Goal: Information Seeking & Learning: Learn about a topic

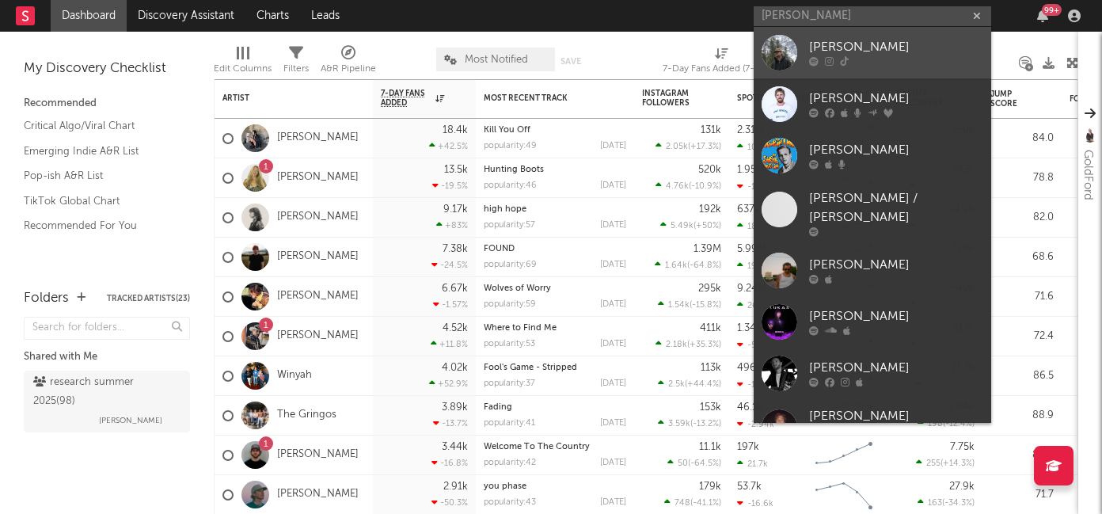
type input "luke rob"
click at [852, 55] on div "Luke Rob" at bounding box center [896, 47] width 174 height 19
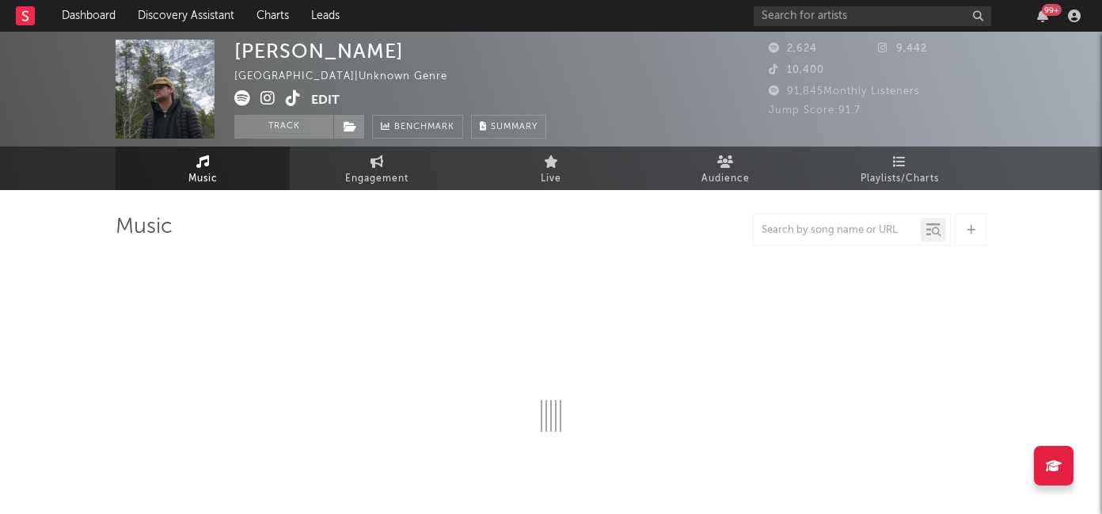
select select "6m"
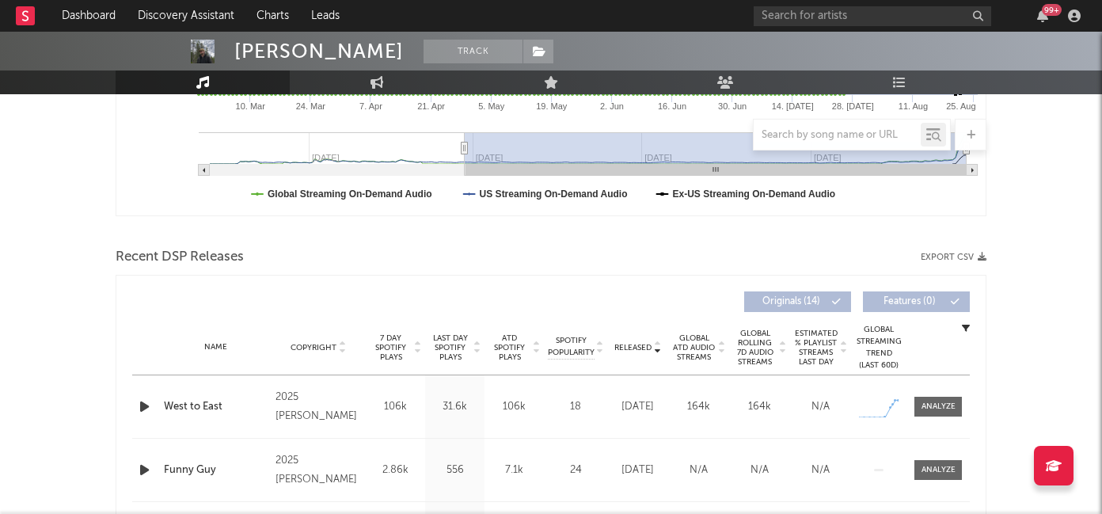
scroll to position [428, 0]
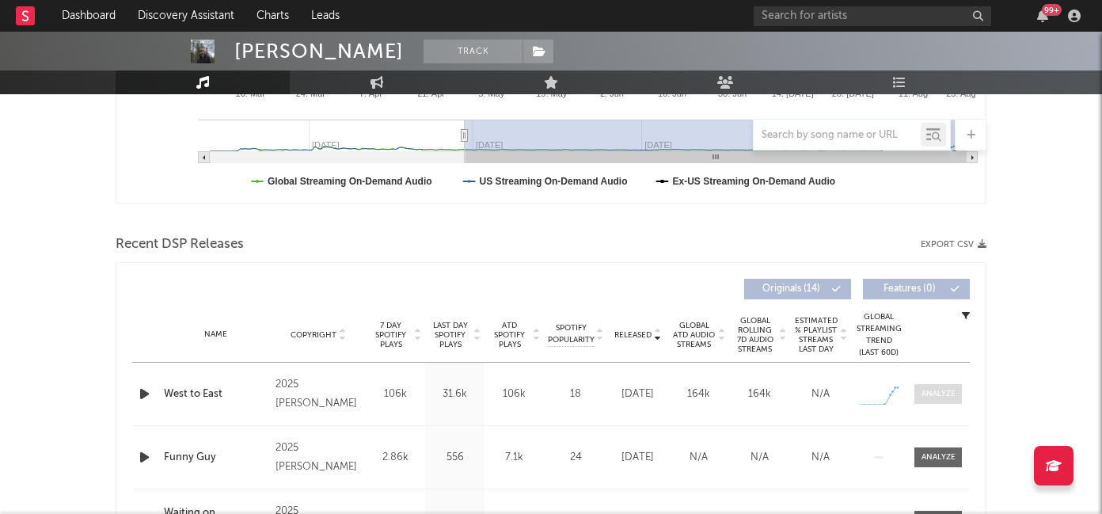
click at [936, 391] on div at bounding box center [938, 394] width 34 height 12
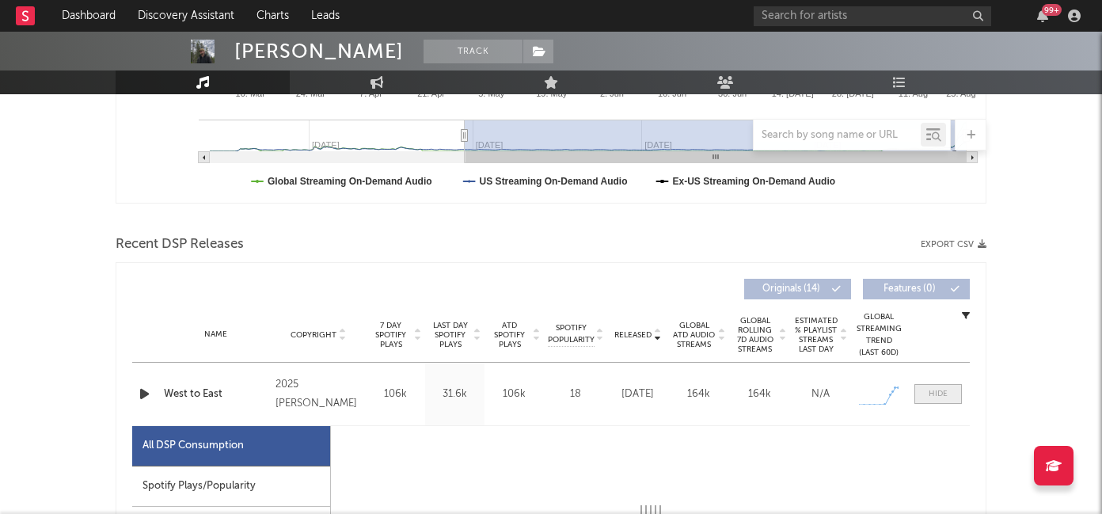
select select "1w"
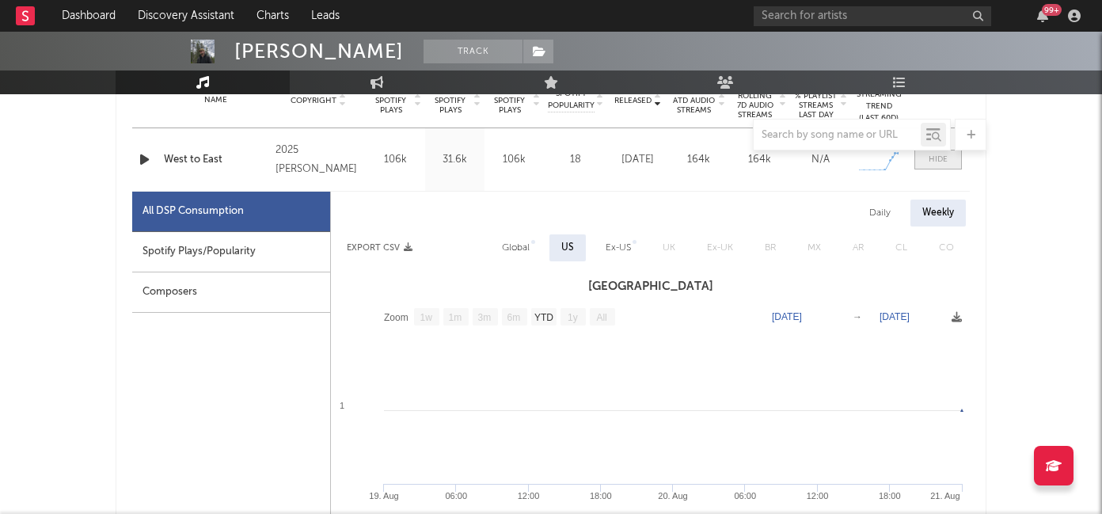
scroll to position [702, 0]
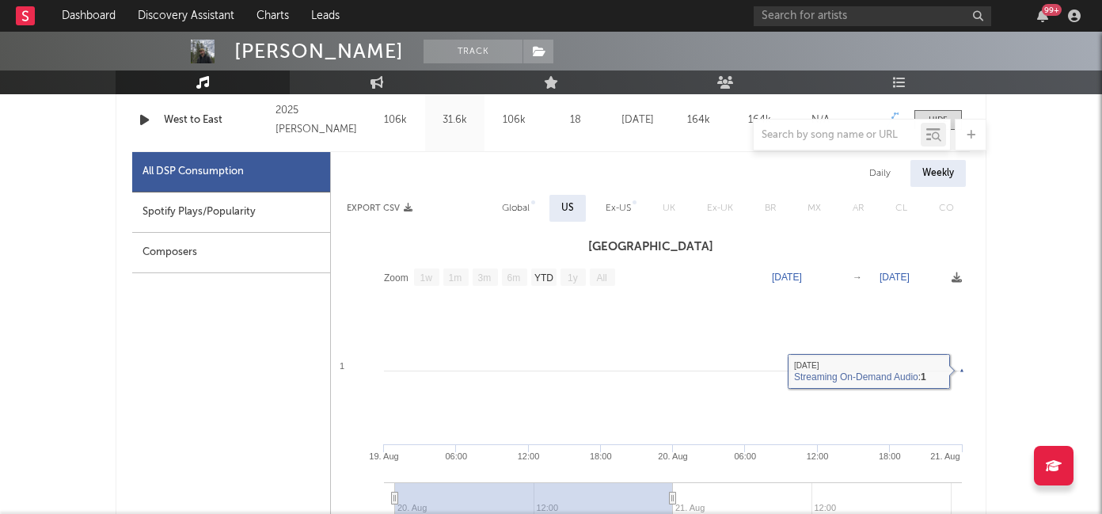
click at [268, 214] on div "Spotify Plays/Popularity" at bounding box center [231, 212] width 198 height 40
select select "1w"
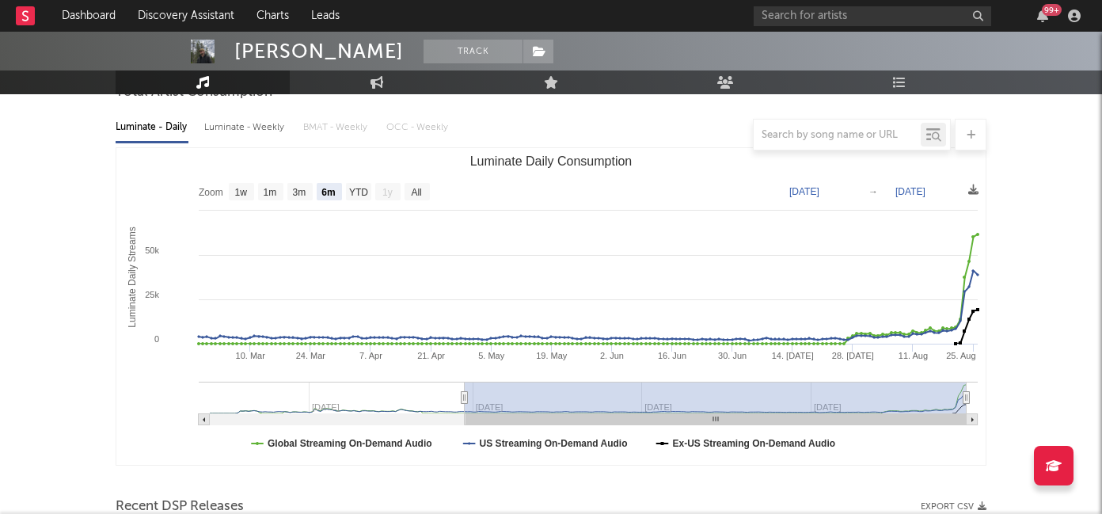
scroll to position [0, 0]
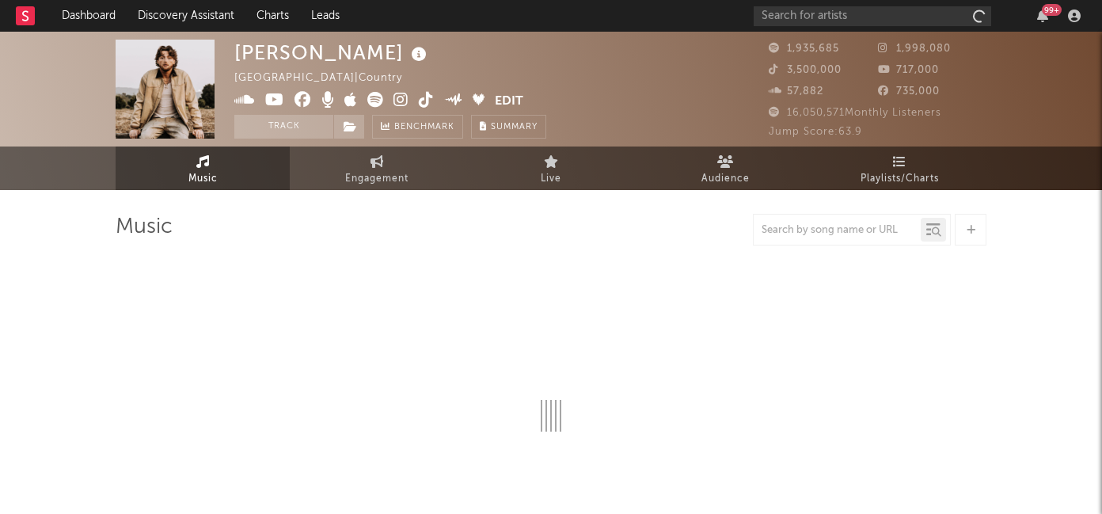
select select "6m"
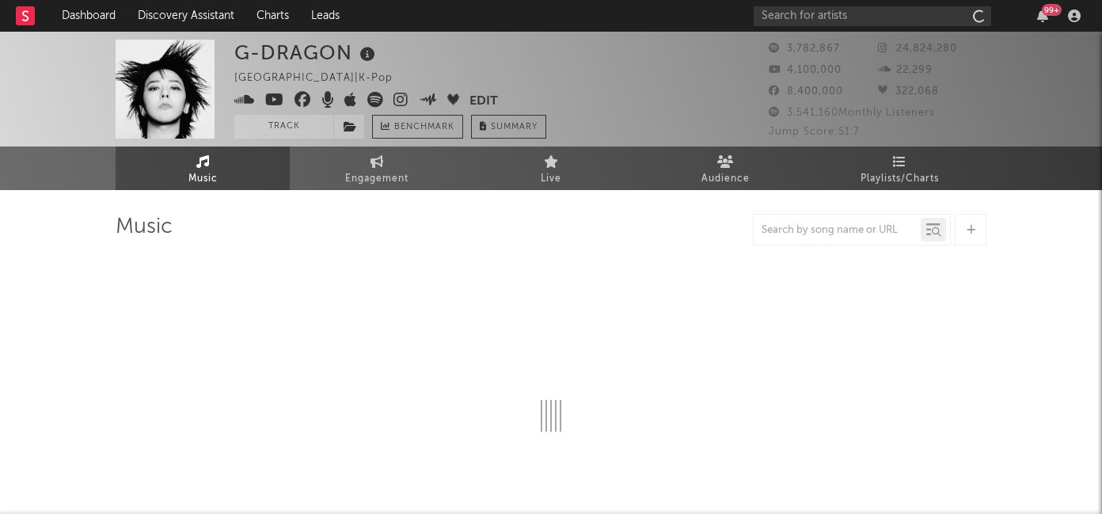
select select "6m"
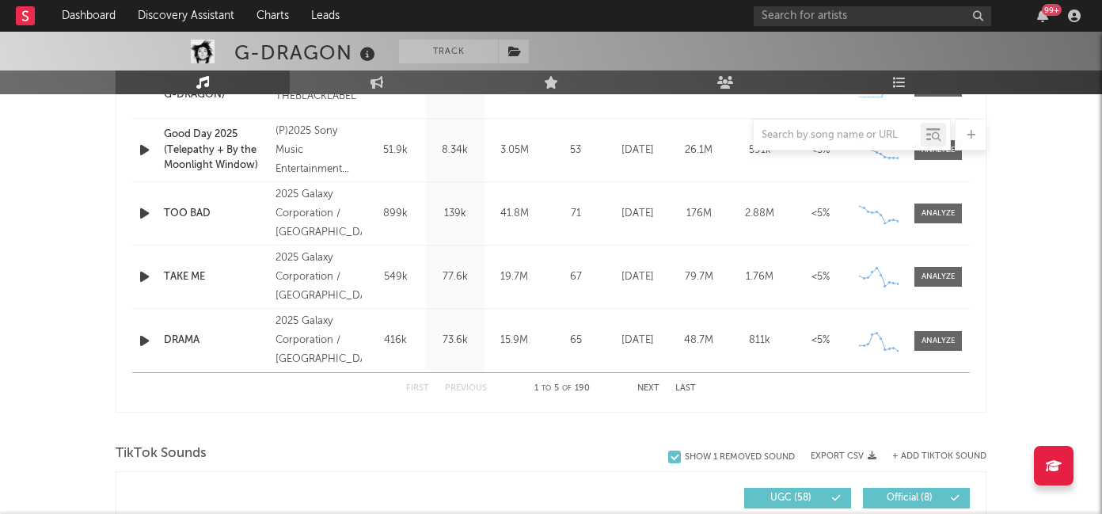
scroll to position [781, 0]
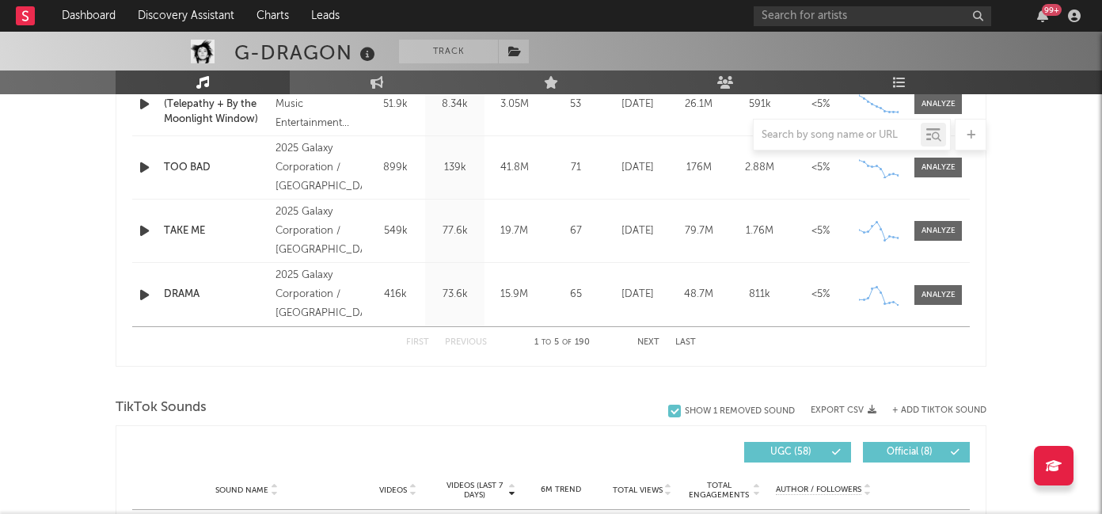
click at [652, 341] on button "Next" at bounding box center [648, 342] width 22 height 9
click at [654, 343] on button "Next" at bounding box center [648, 342] width 22 height 9
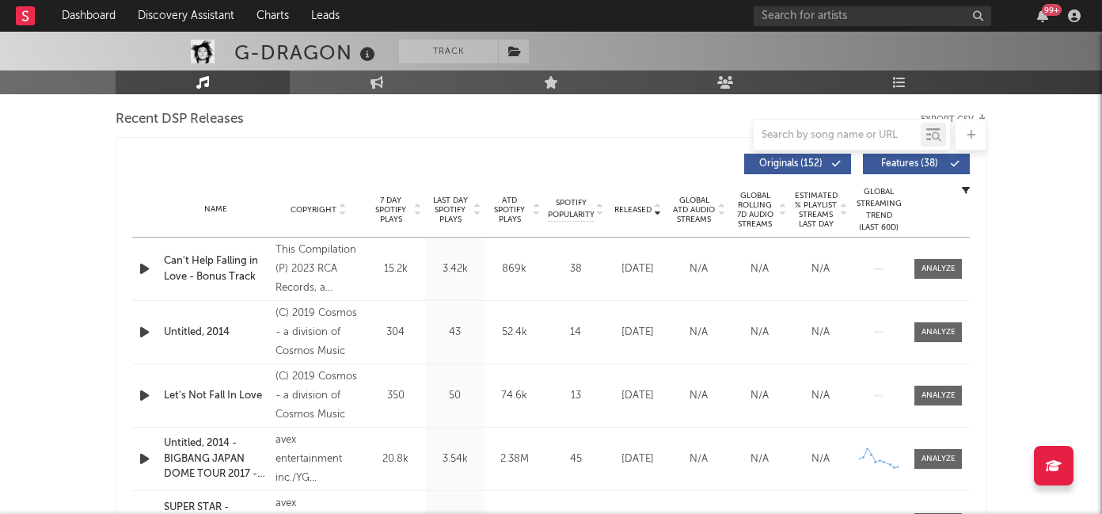
scroll to position [666, 0]
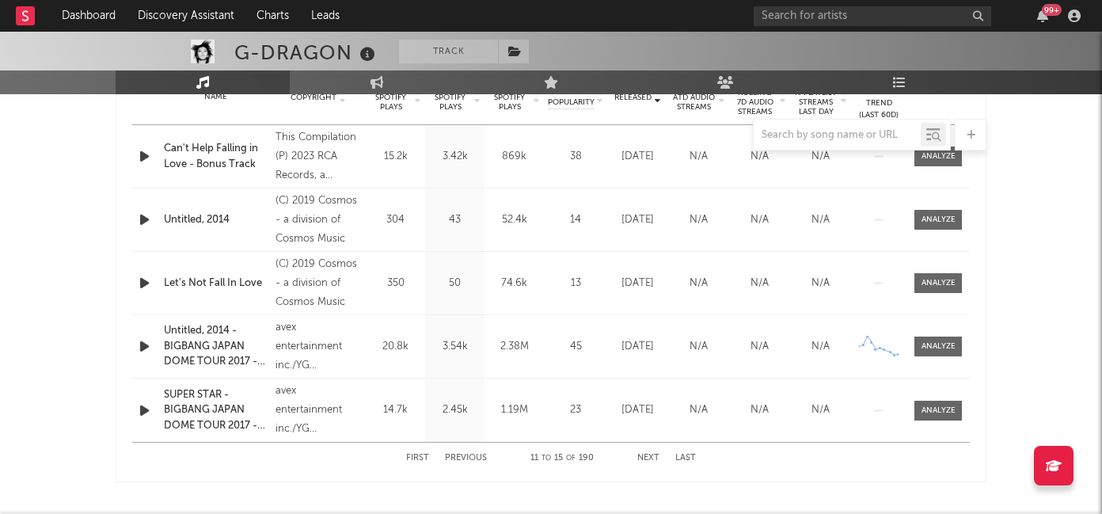
click at [416, 461] on button "First" at bounding box center [417, 457] width 23 height 9
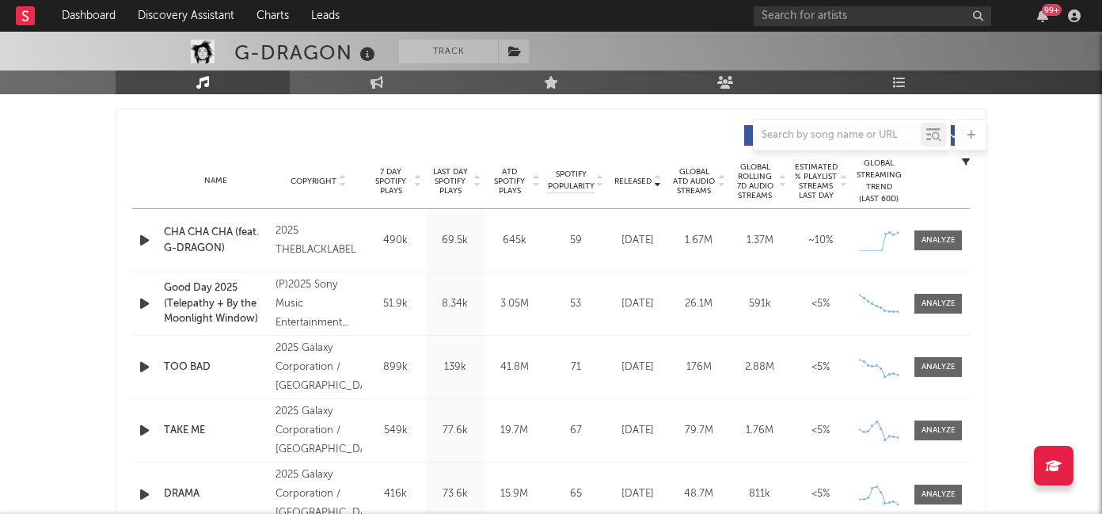
scroll to position [554, 0]
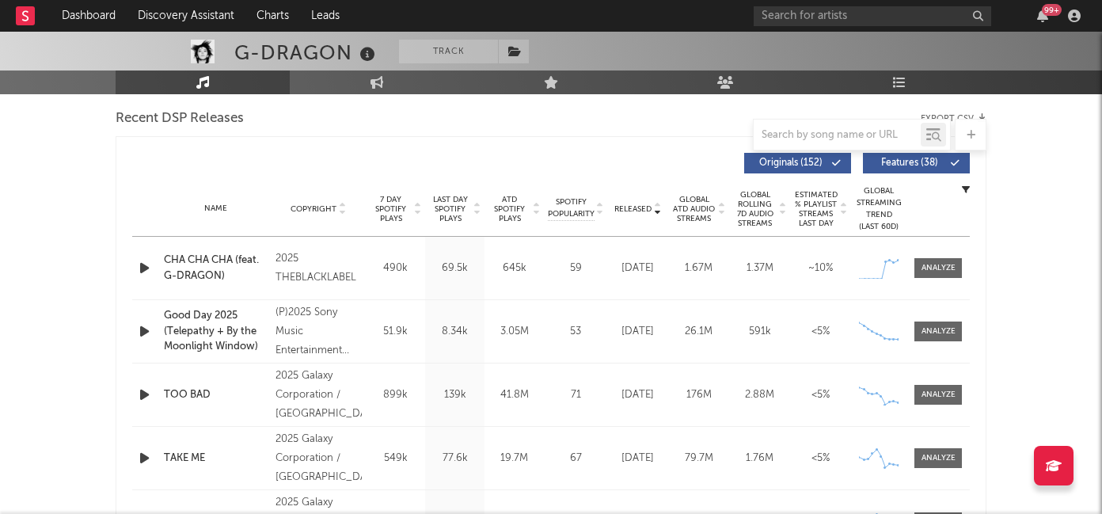
click at [395, 201] on span "7 Day Spotify Plays" at bounding box center [391, 209] width 42 height 28
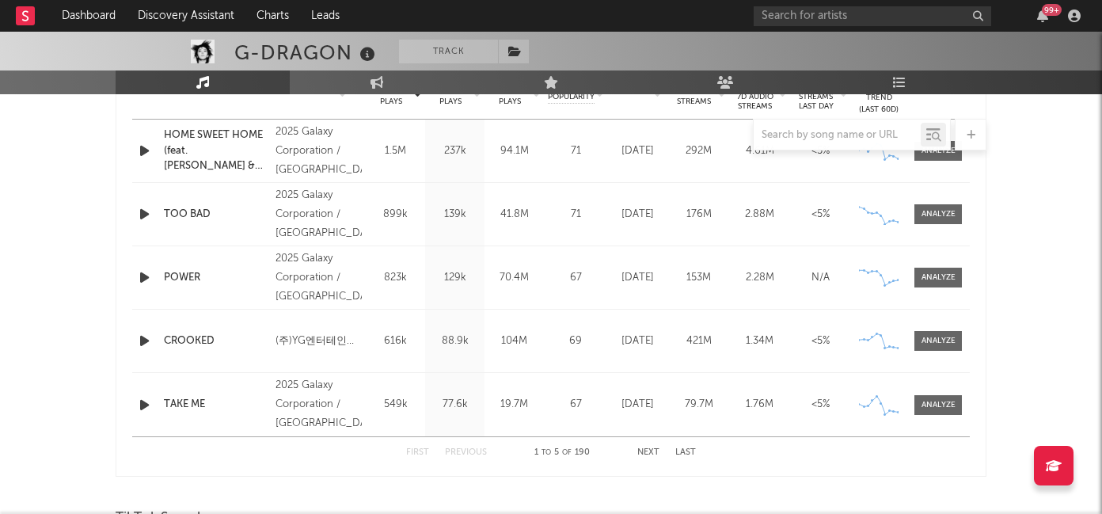
scroll to position [675, 0]
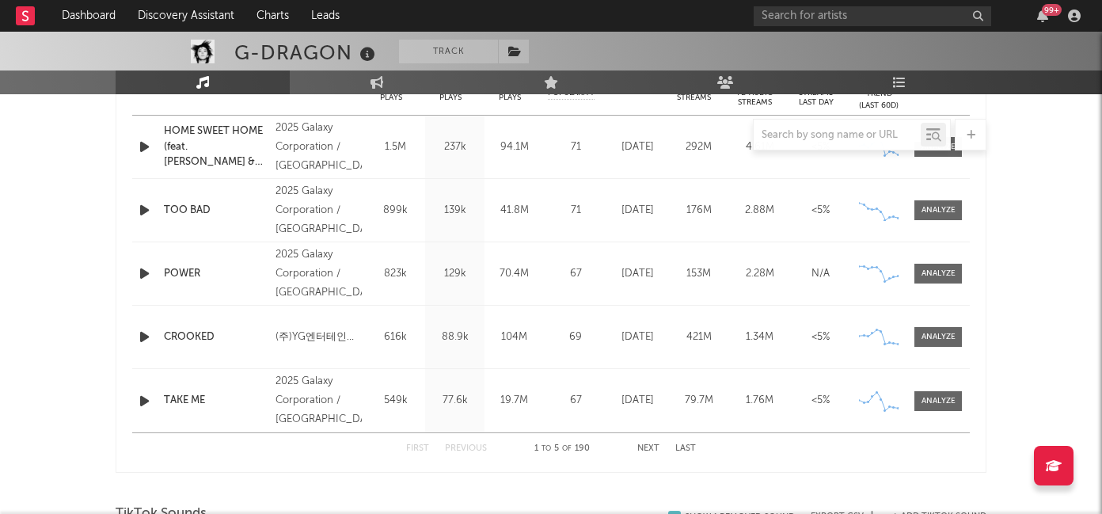
click at [651, 452] on button "Next" at bounding box center [648, 448] width 22 height 9
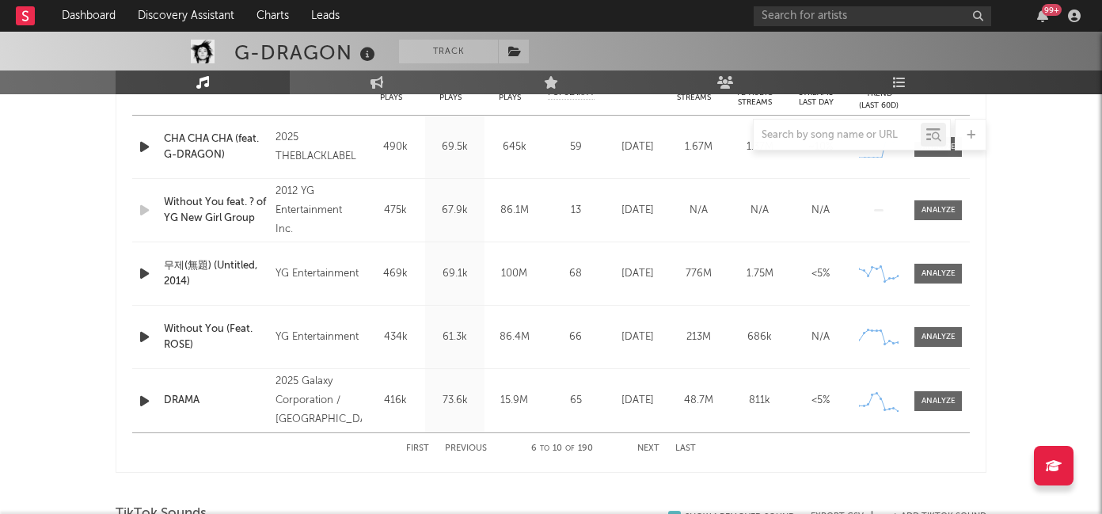
click at [652, 452] on button "Next" at bounding box center [648, 448] width 22 height 9
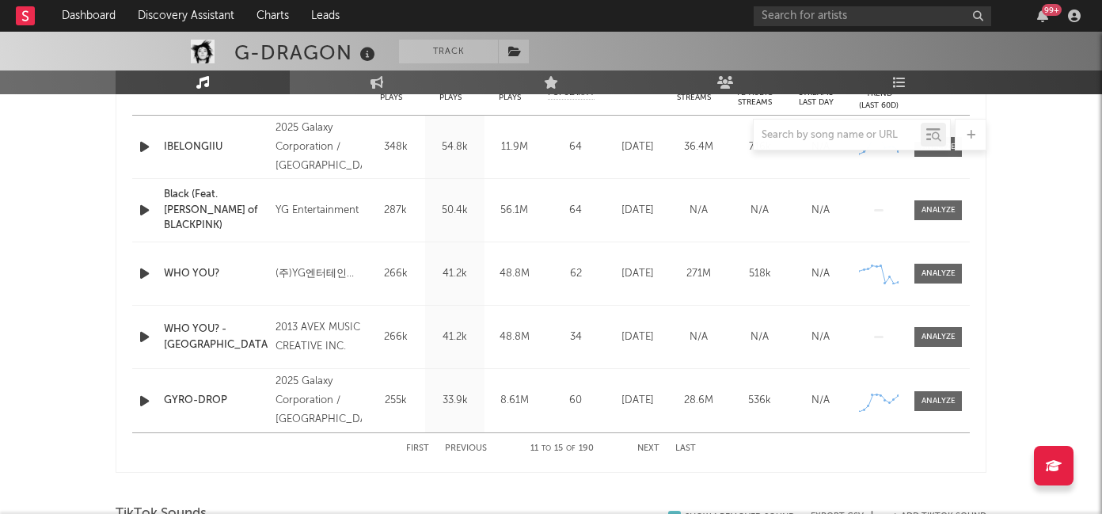
click at [655, 449] on button "Next" at bounding box center [648, 448] width 22 height 9
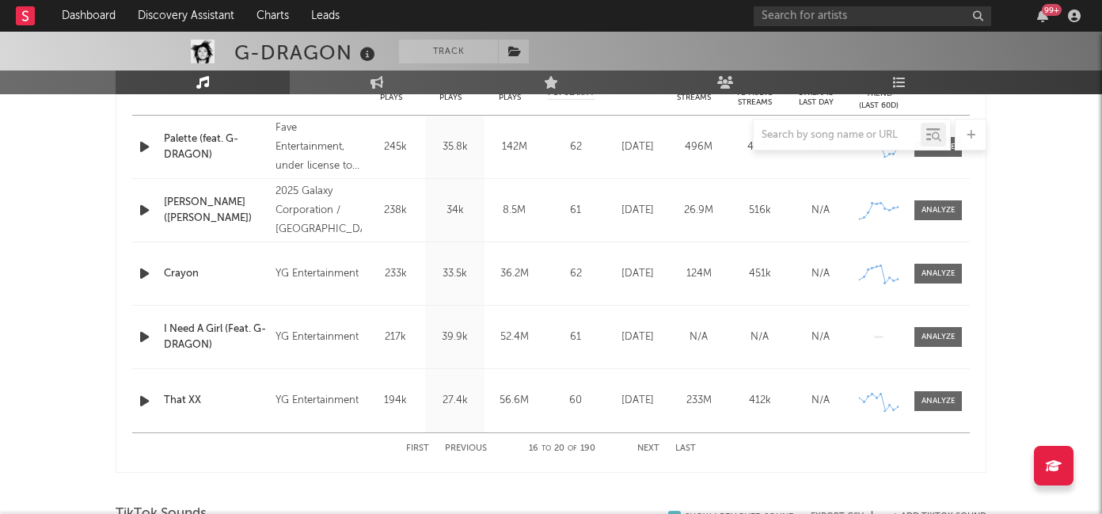
click at [409, 444] on button "First" at bounding box center [417, 448] width 23 height 9
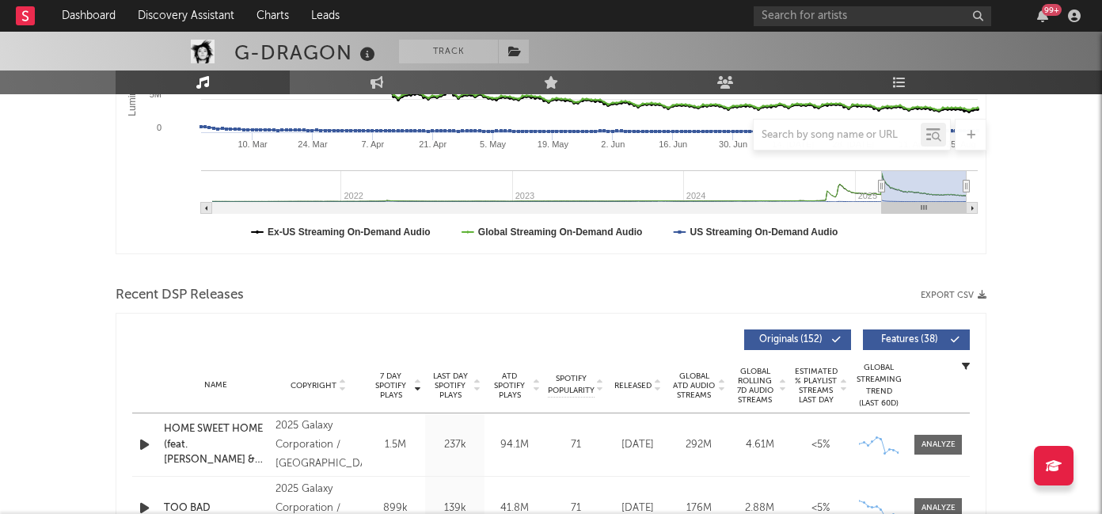
scroll to position [373, 0]
